Goal: Task Accomplishment & Management: Manage account settings

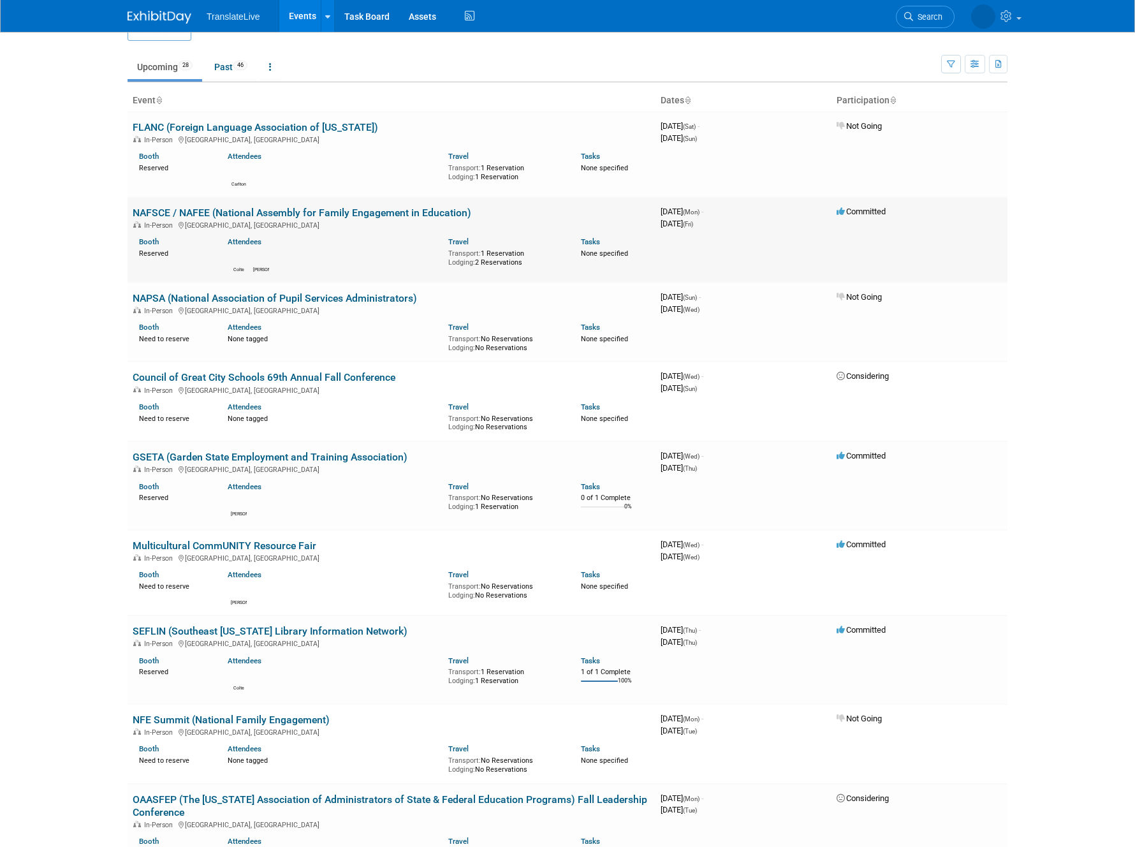
scroll to position [29, 0]
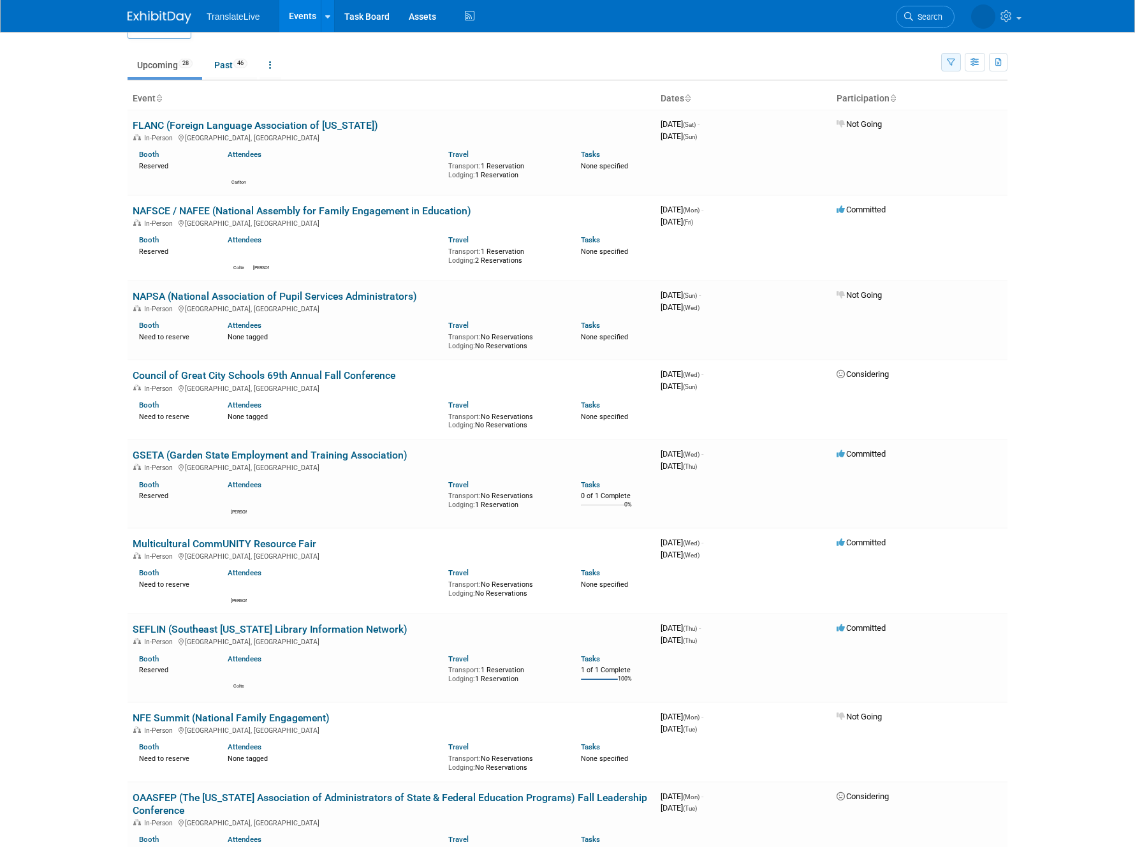
click at [947, 62] on icon "button" at bounding box center [951, 63] width 8 height 8
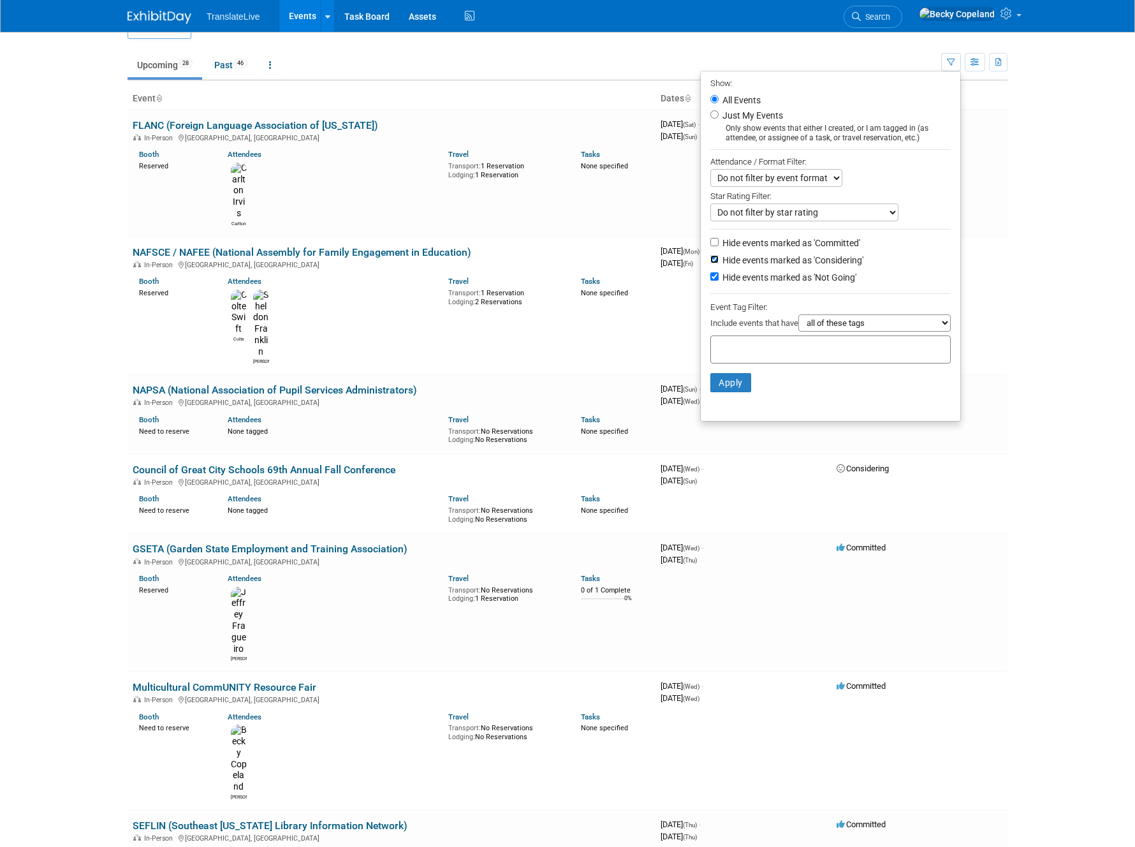
click at [710, 256] on input "Hide events marked as 'Considering'" at bounding box center [714, 259] width 8 height 8
click at [710, 259] on input "Hide events marked as 'Considering'" at bounding box center [714, 259] width 8 height 8
checkbox input "true"
click at [724, 386] on button "Apply" at bounding box center [730, 382] width 41 height 19
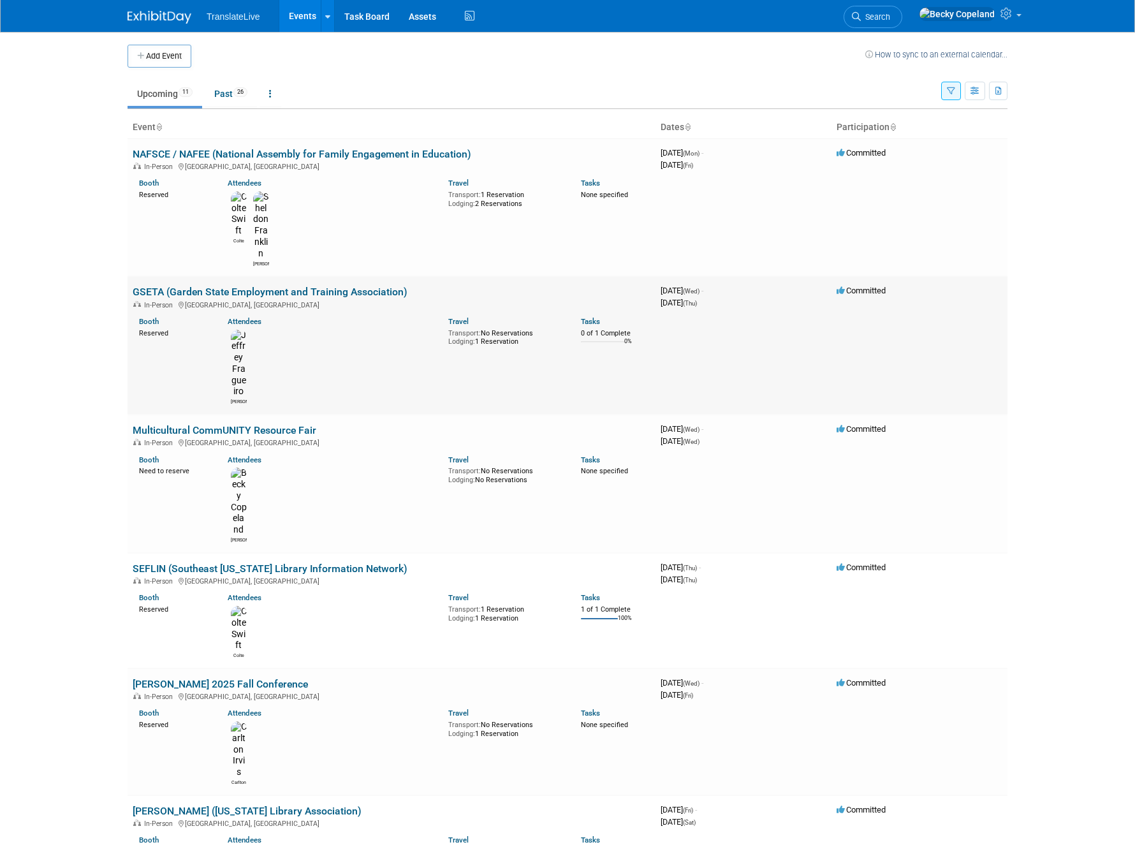
click at [266, 286] on link "GSETA (Garden State Employment and Training Association)" at bounding box center [270, 292] width 275 height 12
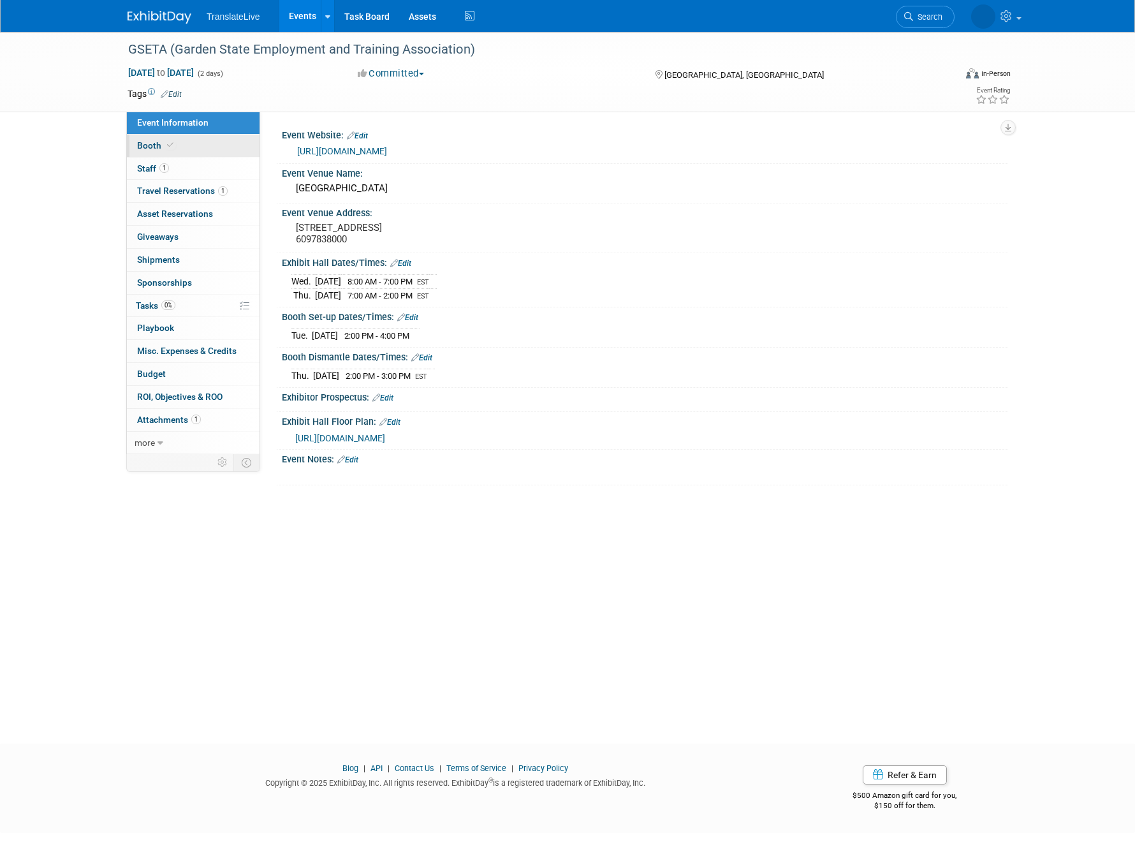
click at [152, 148] on span "Booth" at bounding box center [156, 145] width 39 height 10
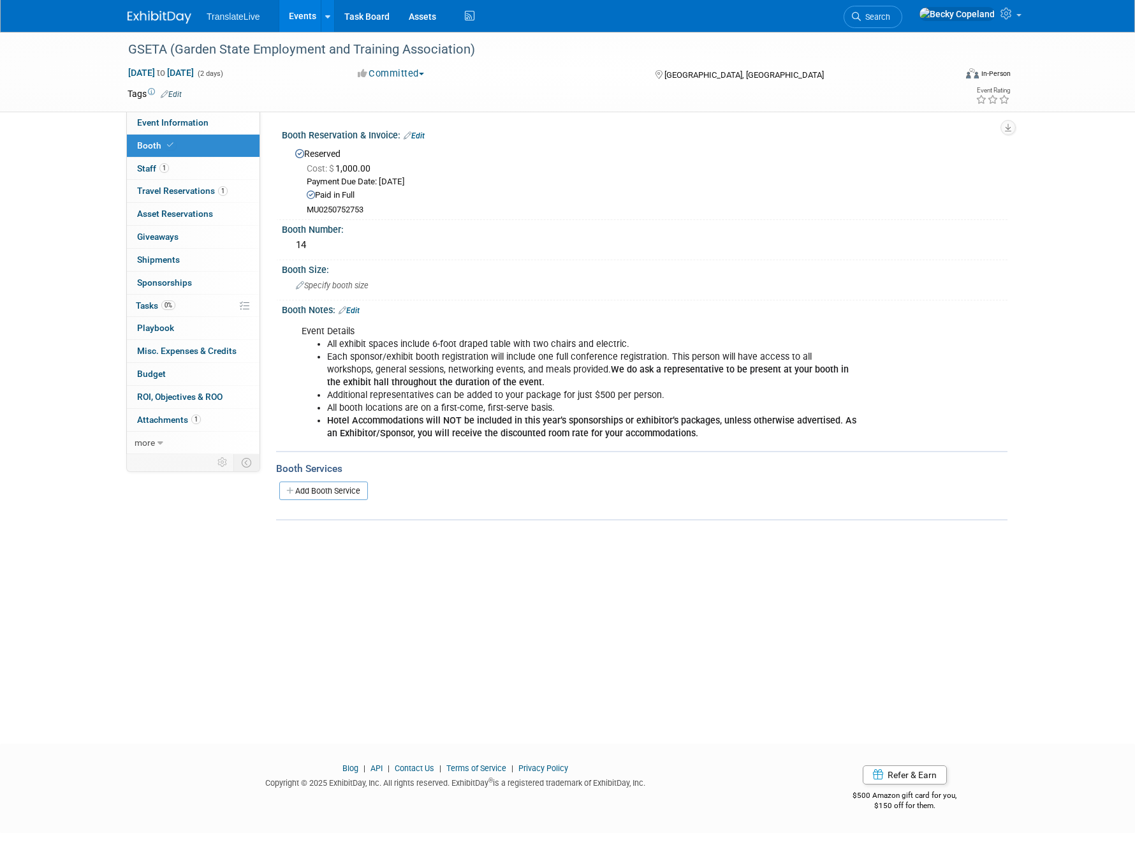
click at [301, 18] on link "Events" at bounding box center [302, 16] width 47 height 32
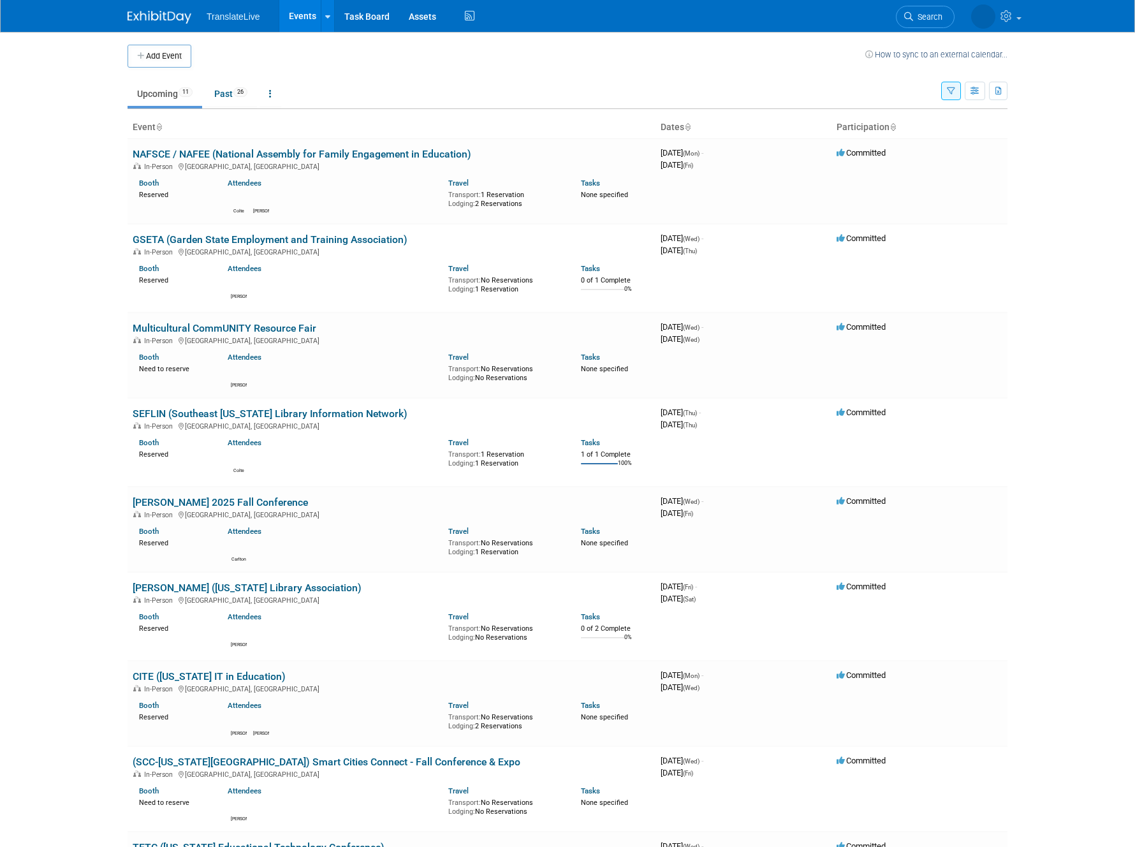
click at [949, 96] on button "button" at bounding box center [951, 91] width 20 height 18
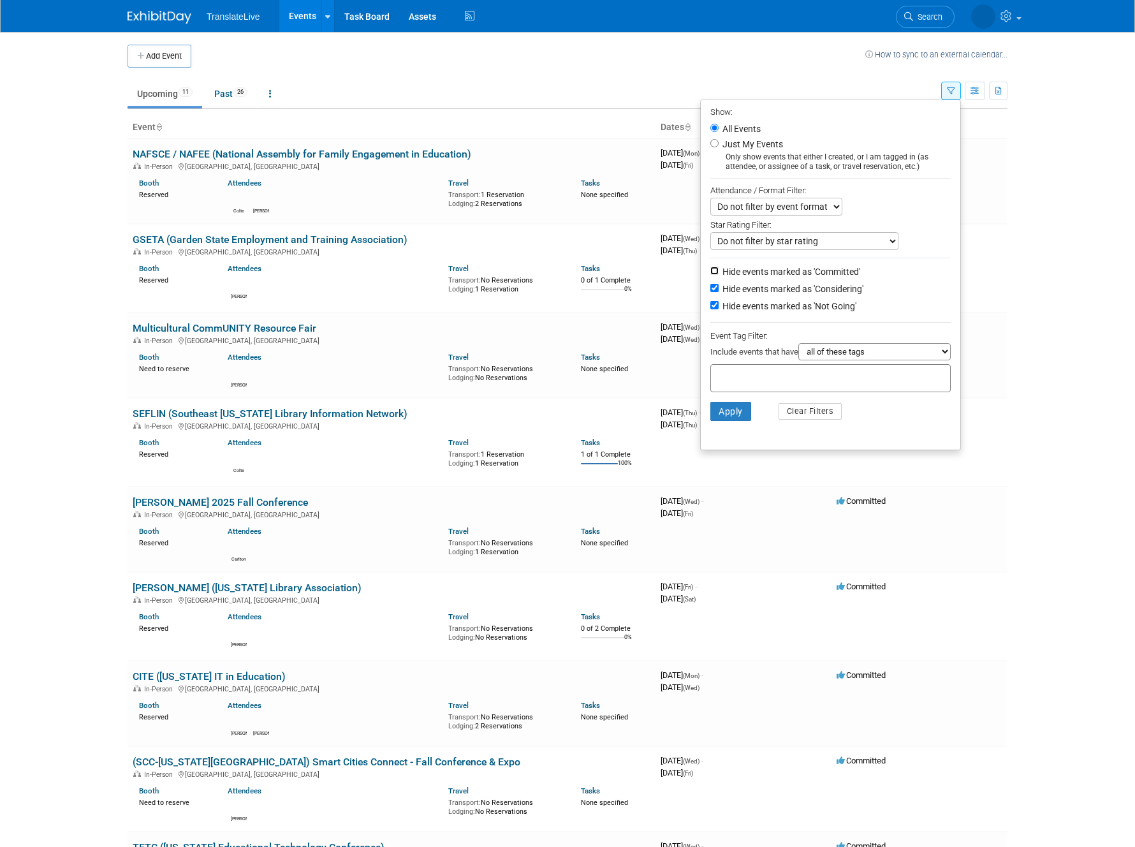
click at [710, 272] on input "Hide events marked as 'Committed'" at bounding box center [714, 270] width 8 height 8
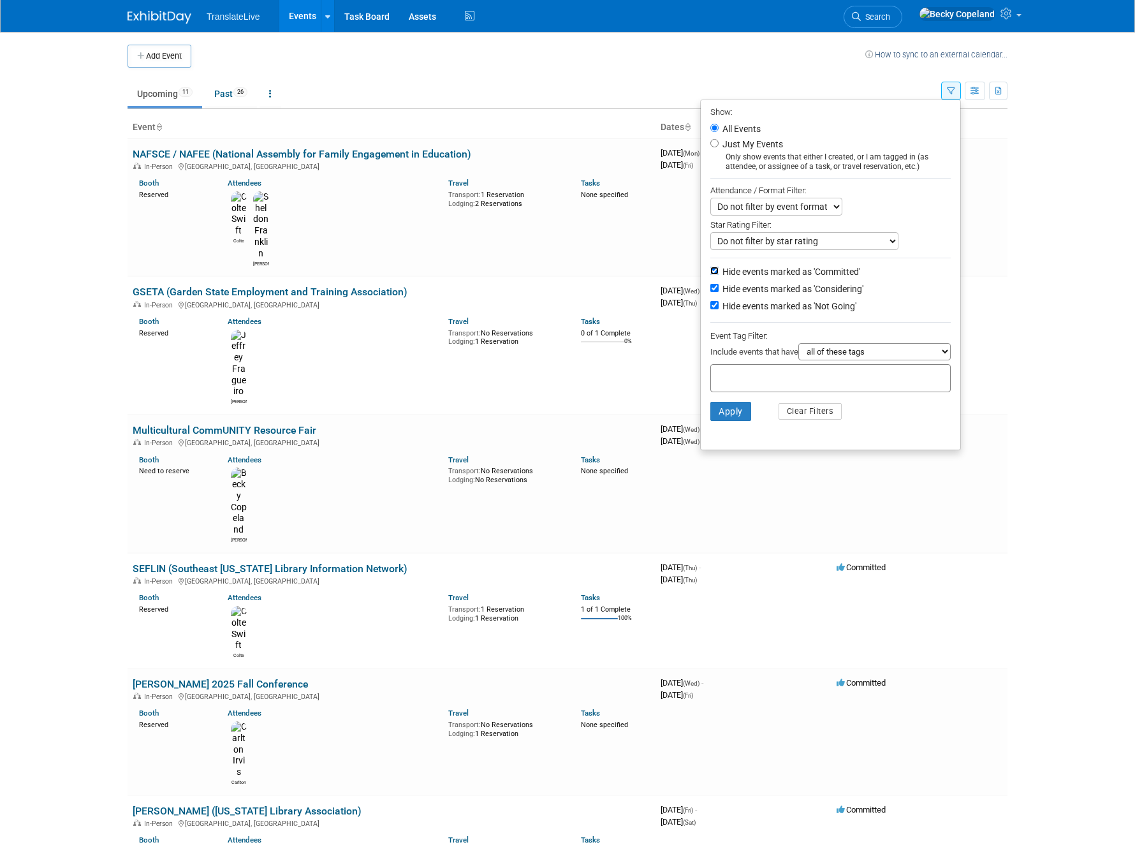
click at [710, 272] on input "Hide events marked as 'Committed'" at bounding box center [714, 270] width 8 height 8
checkbox input "false"
click at [710, 286] on input "Hide events marked as 'Considering'" at bounding box center [714, 288] width 8 height 8
checkbox input "false"
click at [710, 307] on input "Hide events marked as 'Not Going'" at bounding box center [714, 305] width 8 height 8
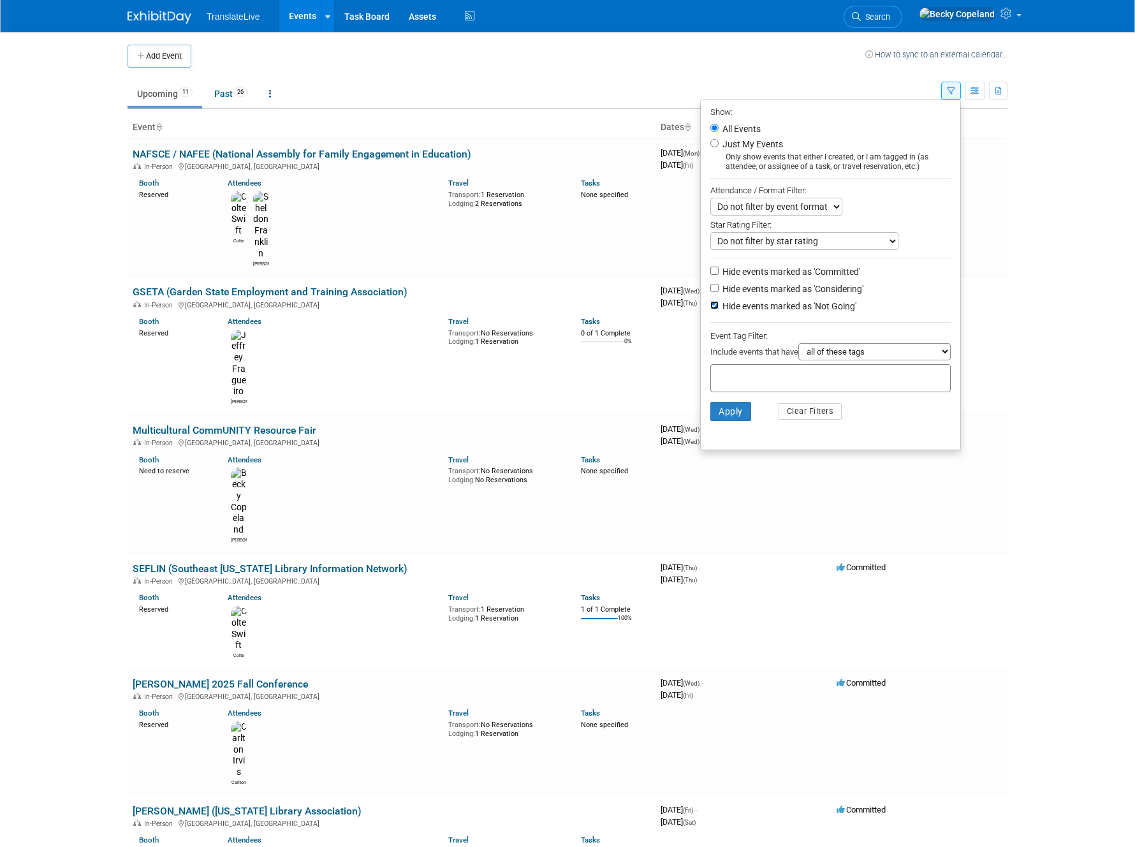
checkbox input "false"
click at [719, 411] on button "Apply" at bounding box center [730, 411] width 41 height 19
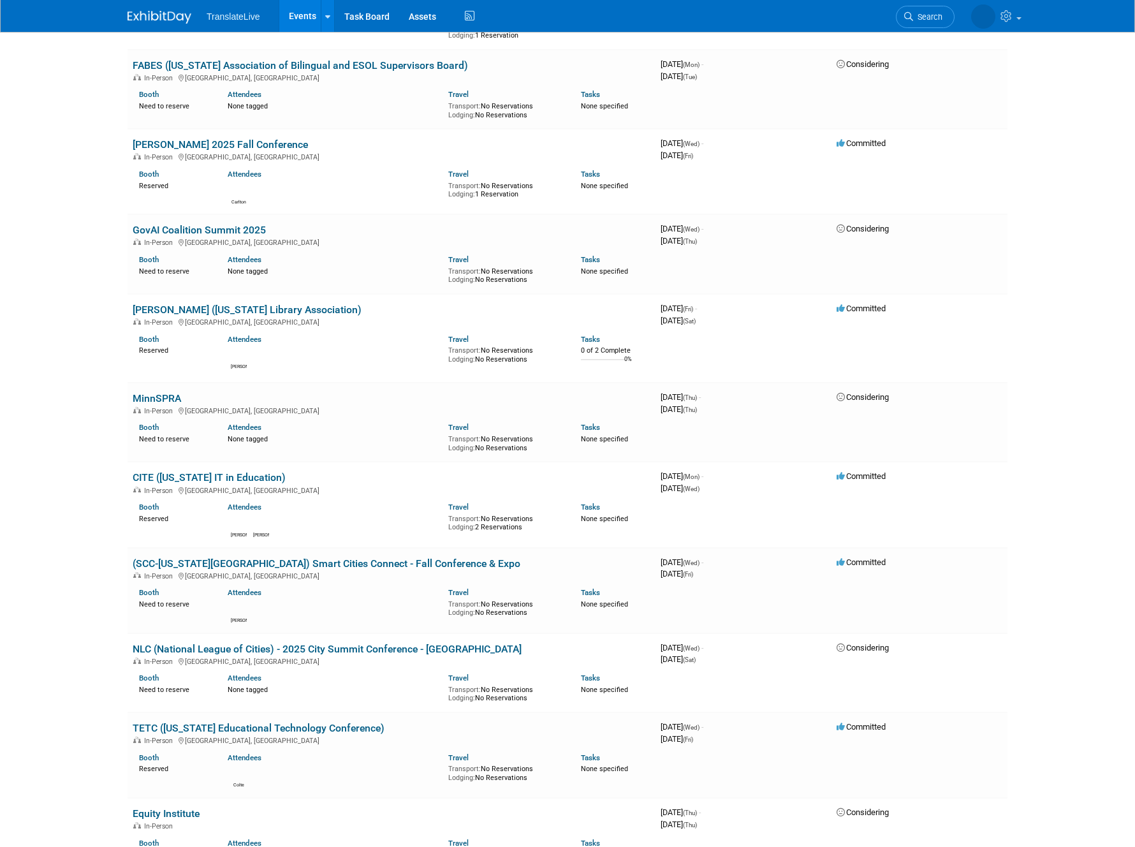
scroll to position [933, 0]
